Goal: Book appointment/travel/reservation

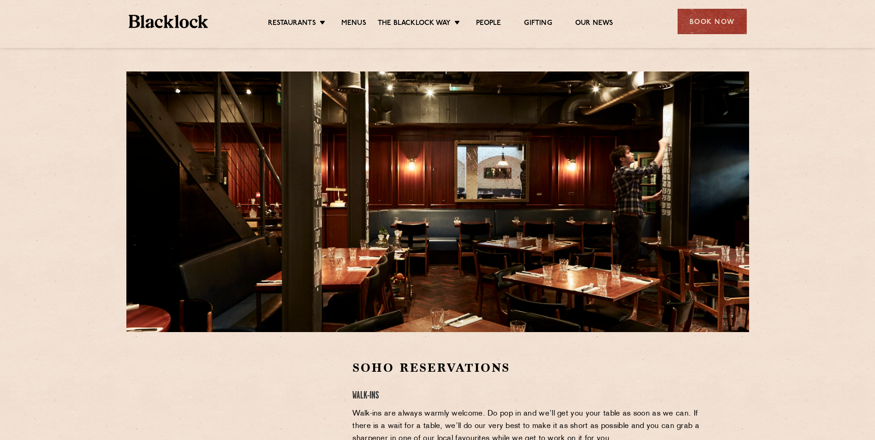
scroll to position [231, 0]
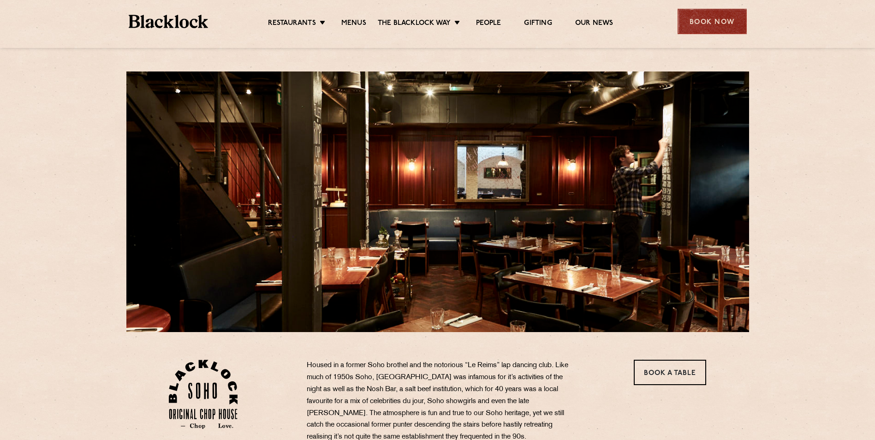
click at [741, 14] on div "Book Now" at bounding box center [712, 21] width 69 height 25
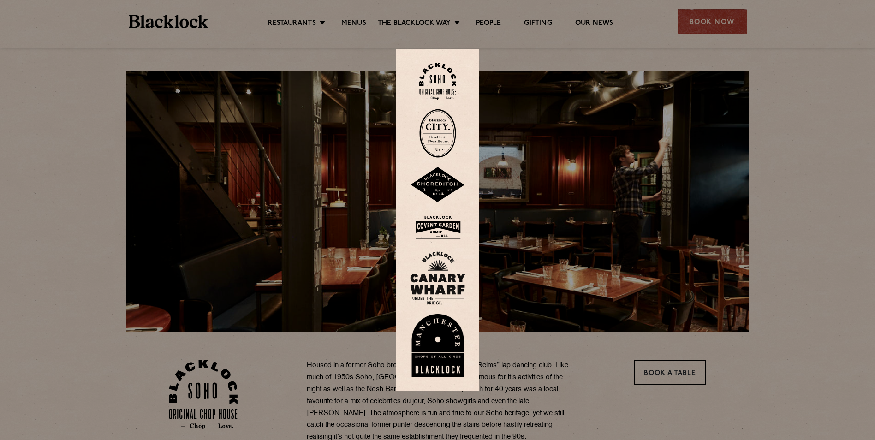
click at [439, 68] on img at bounding box center [437, 81] width 37 height 37
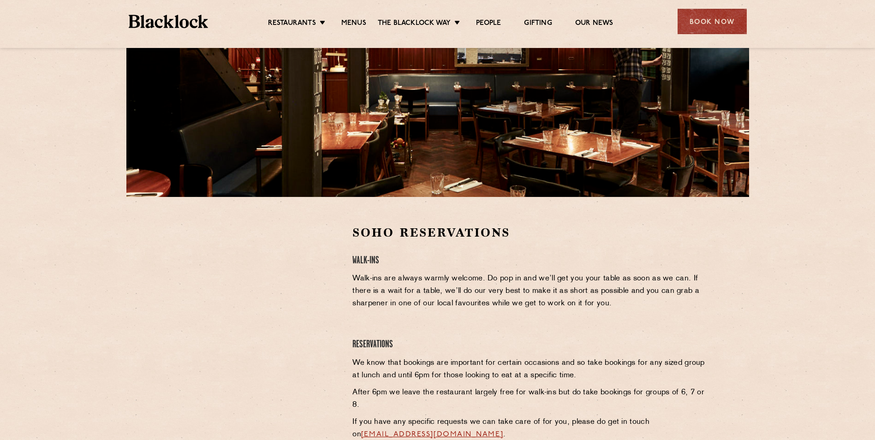
scroll to position [138, 0]
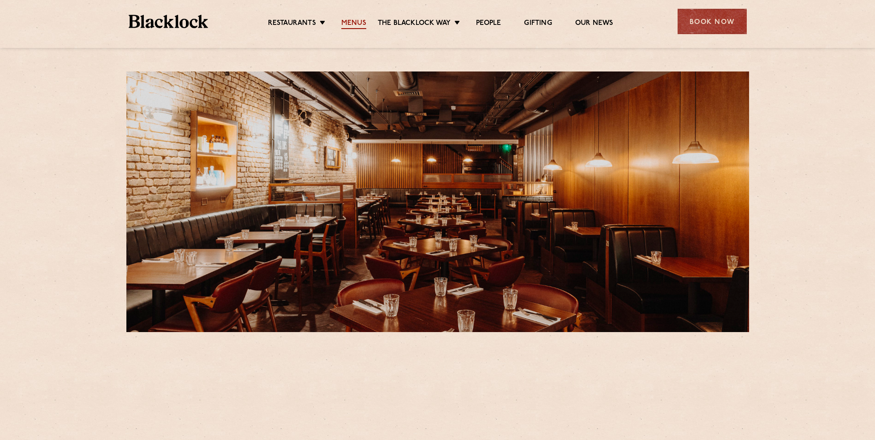
click at [351, 21] on link "Menus" at bounding box center [353, 24] width 25 height 10
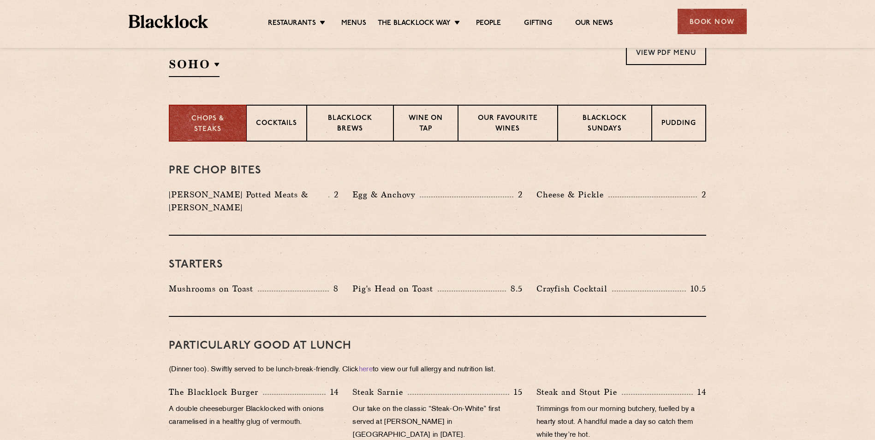
scroll to position [185, 0]
